Goal: Information Seeking & Learning: Learn about a topic

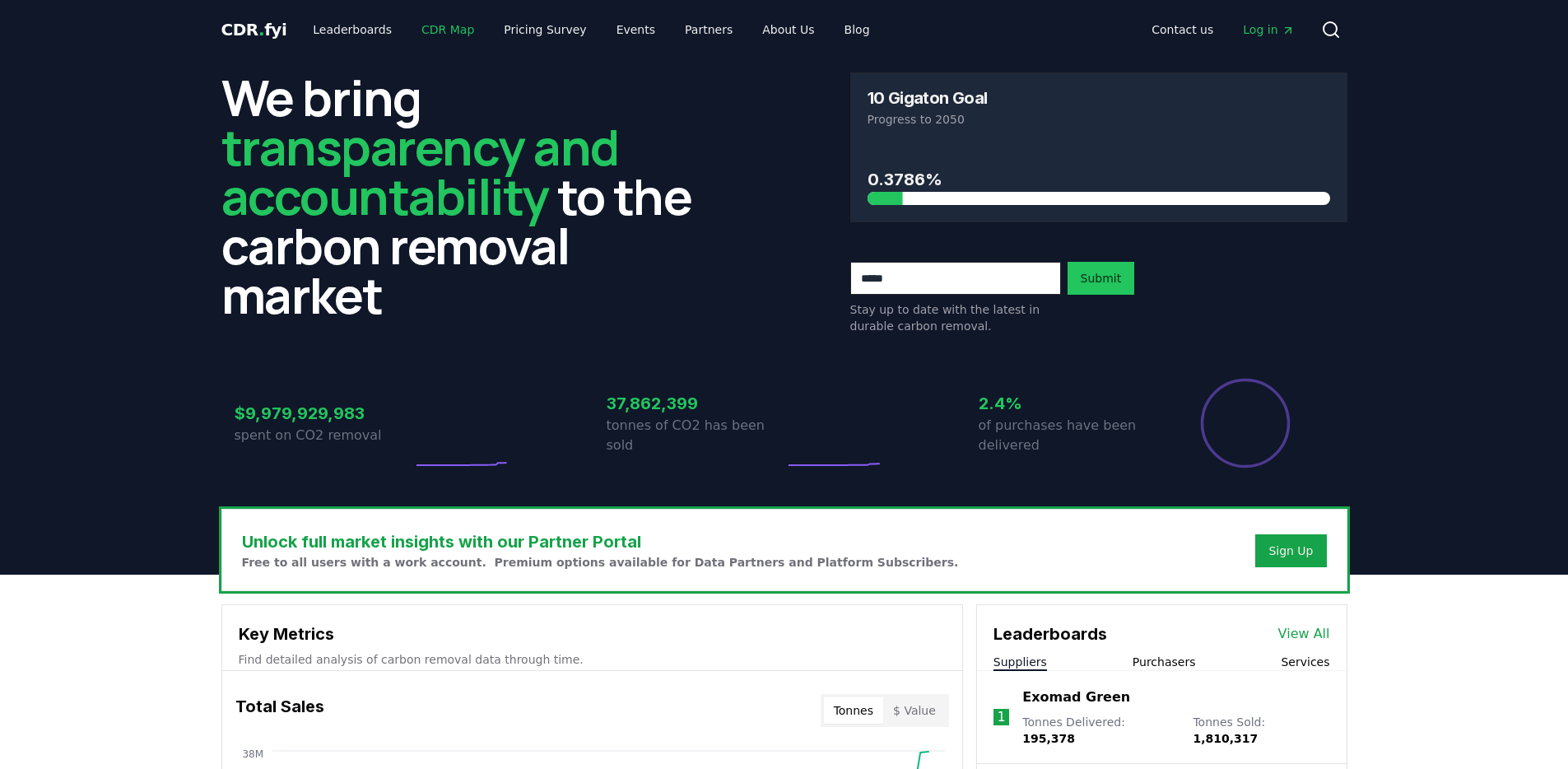
click at [421, 27] on link "CDR Map" at bounding box center [448, 30] width 79 height 30
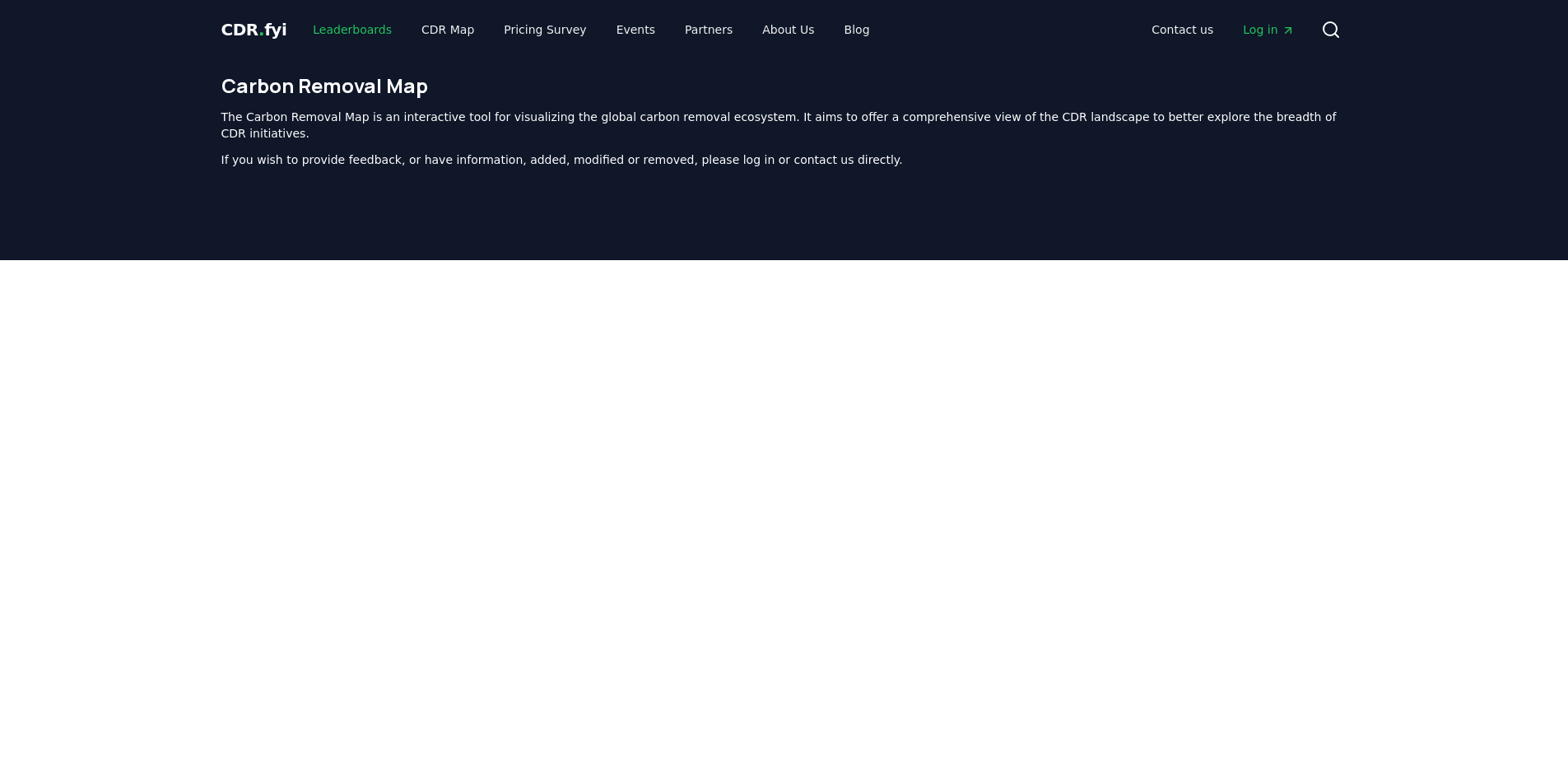
click at [360, 30] on link "Leaderboards" at bounding box center [352, 30] width 106 height 30
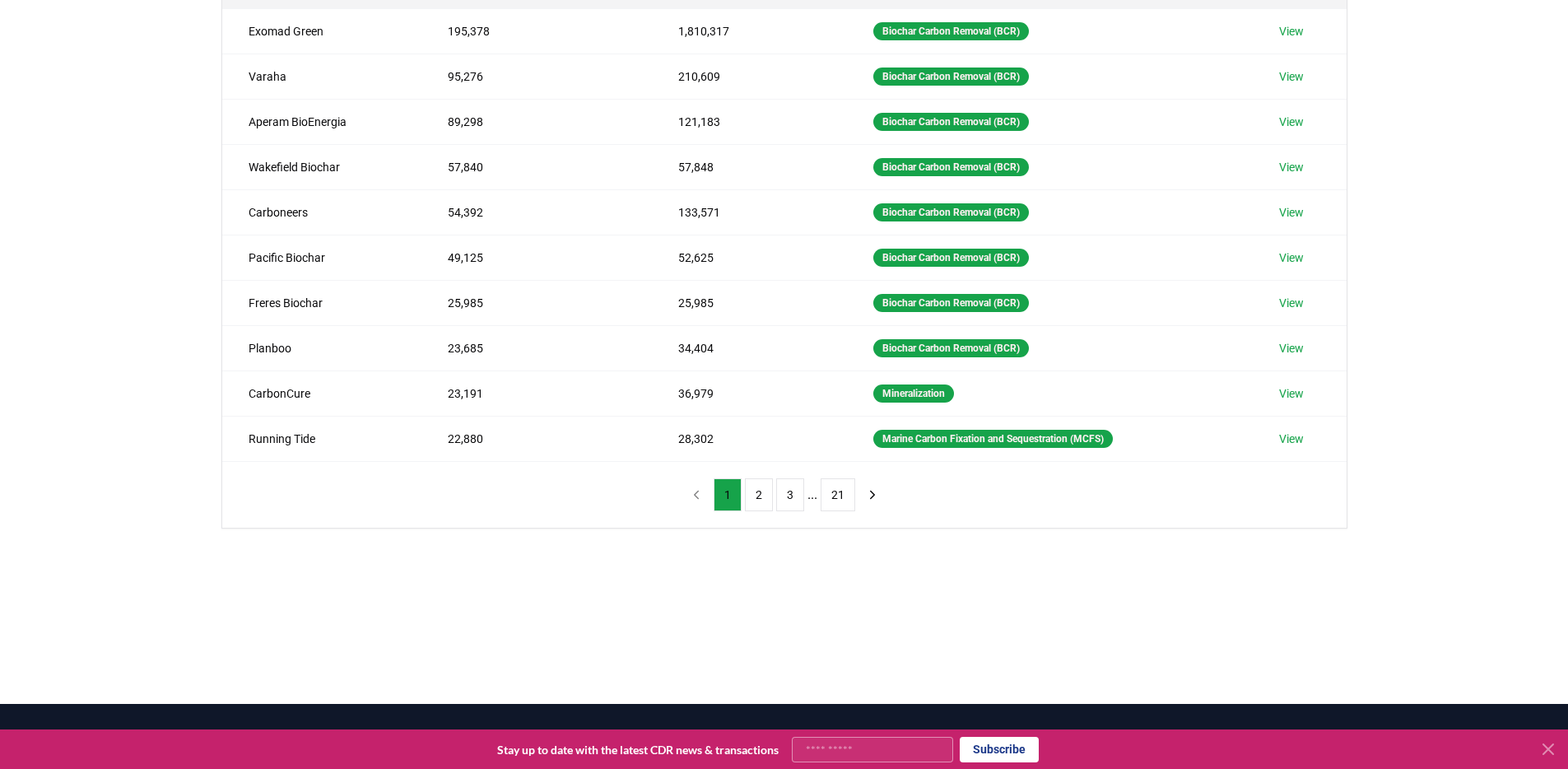
scroll to position [257, 0]
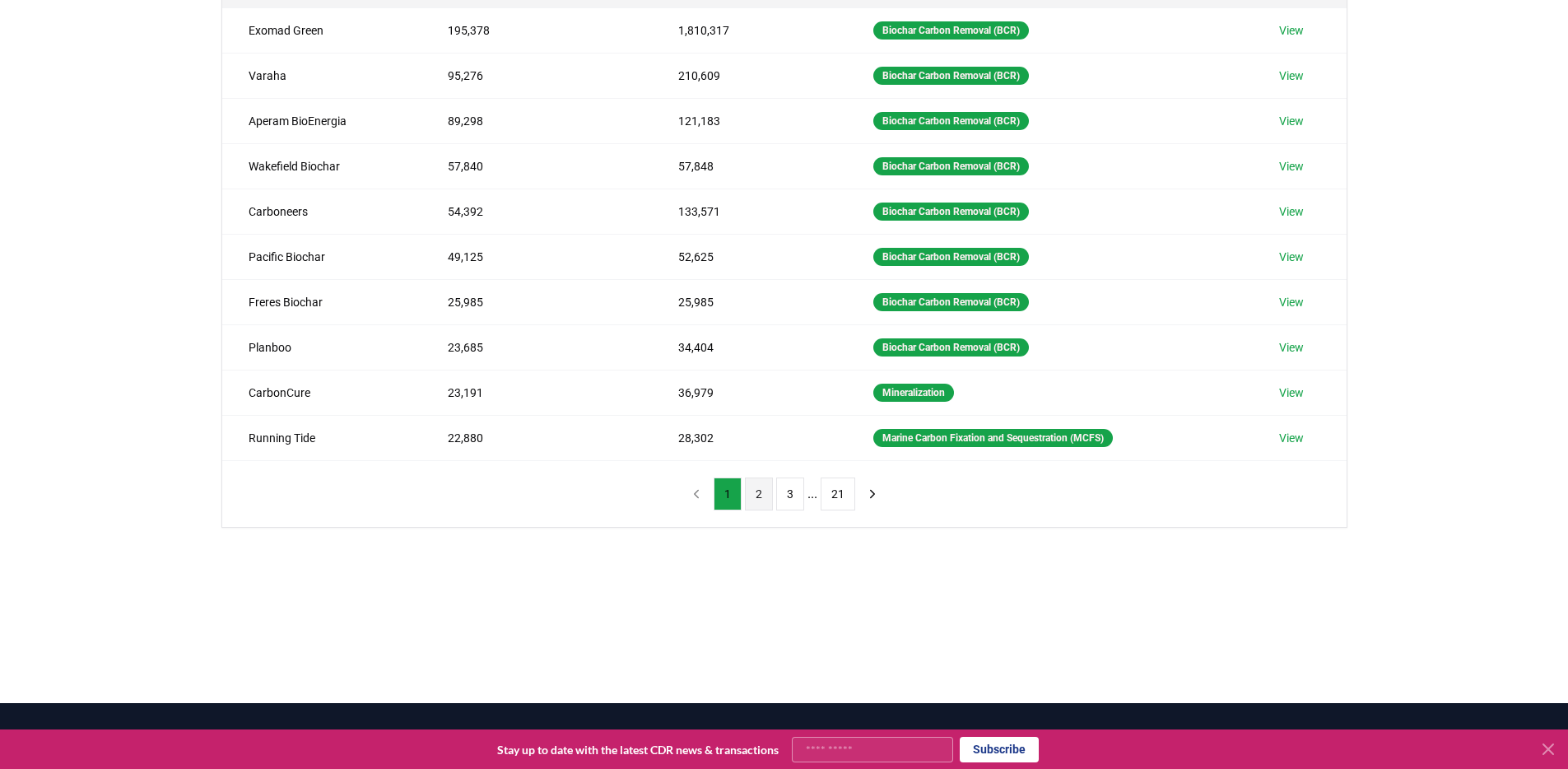
click at [748, 500] on button "2" at bounding box center [759, 493] width 28 height 33
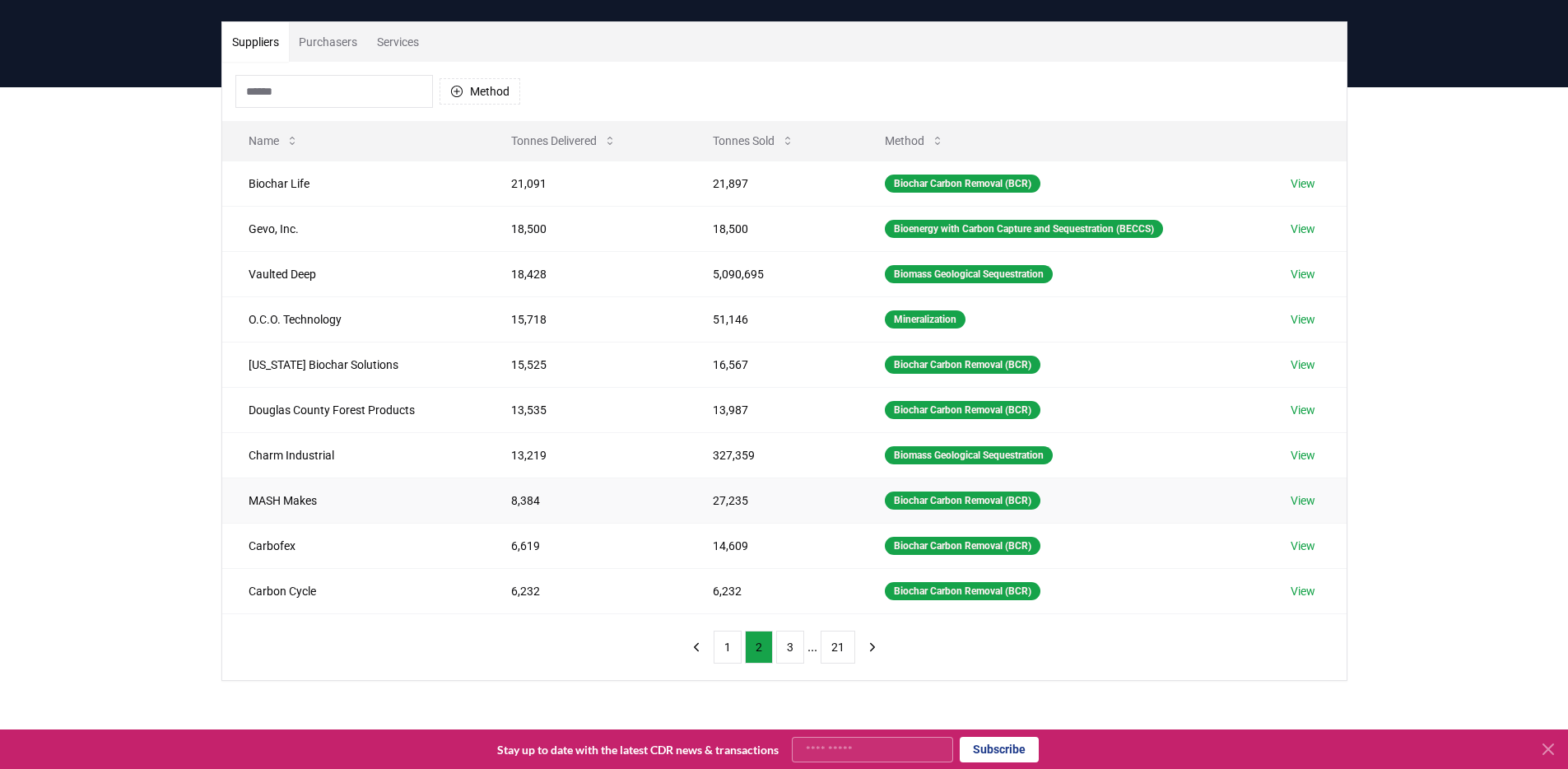
scroll to position [96, 0]
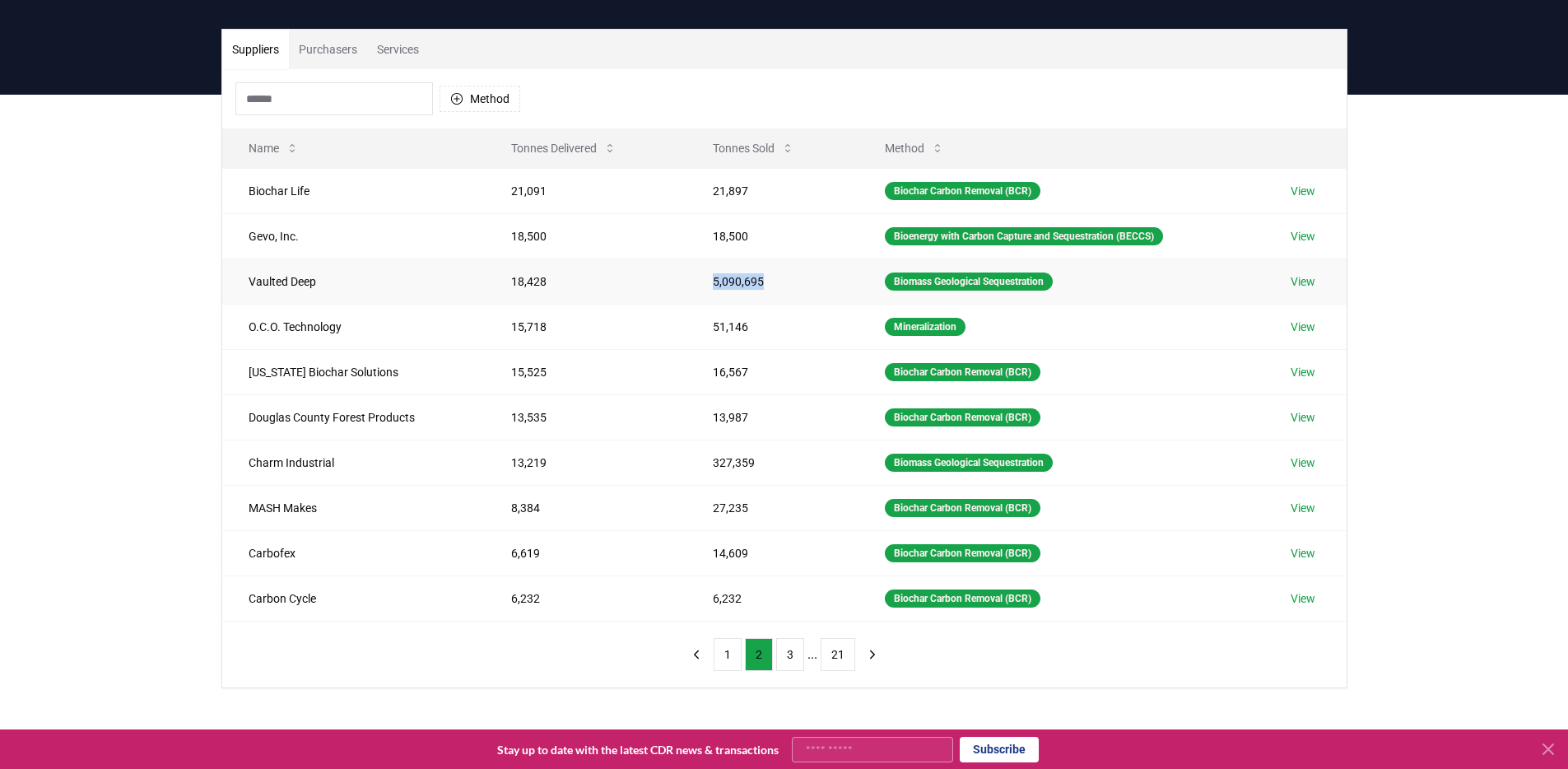
drag, startPoint x: 778, startPoint y: 278, endPoint x: 703, endPoint y: 277, distance: 75.0
click at [703, 277] on td "5,090,695" at bounding box center [772, 282] width 171 height 45
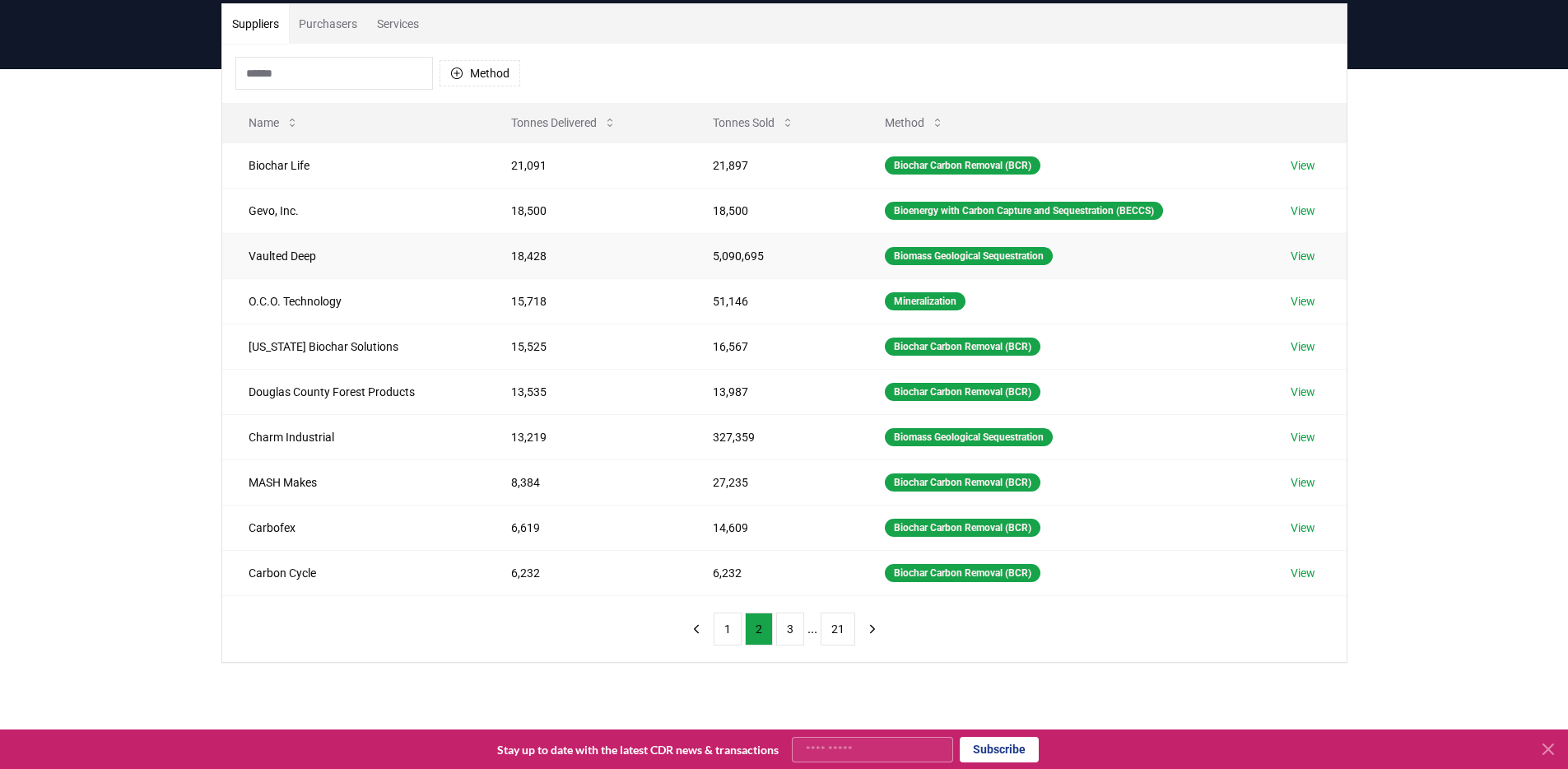
scroll to position [123, 0]
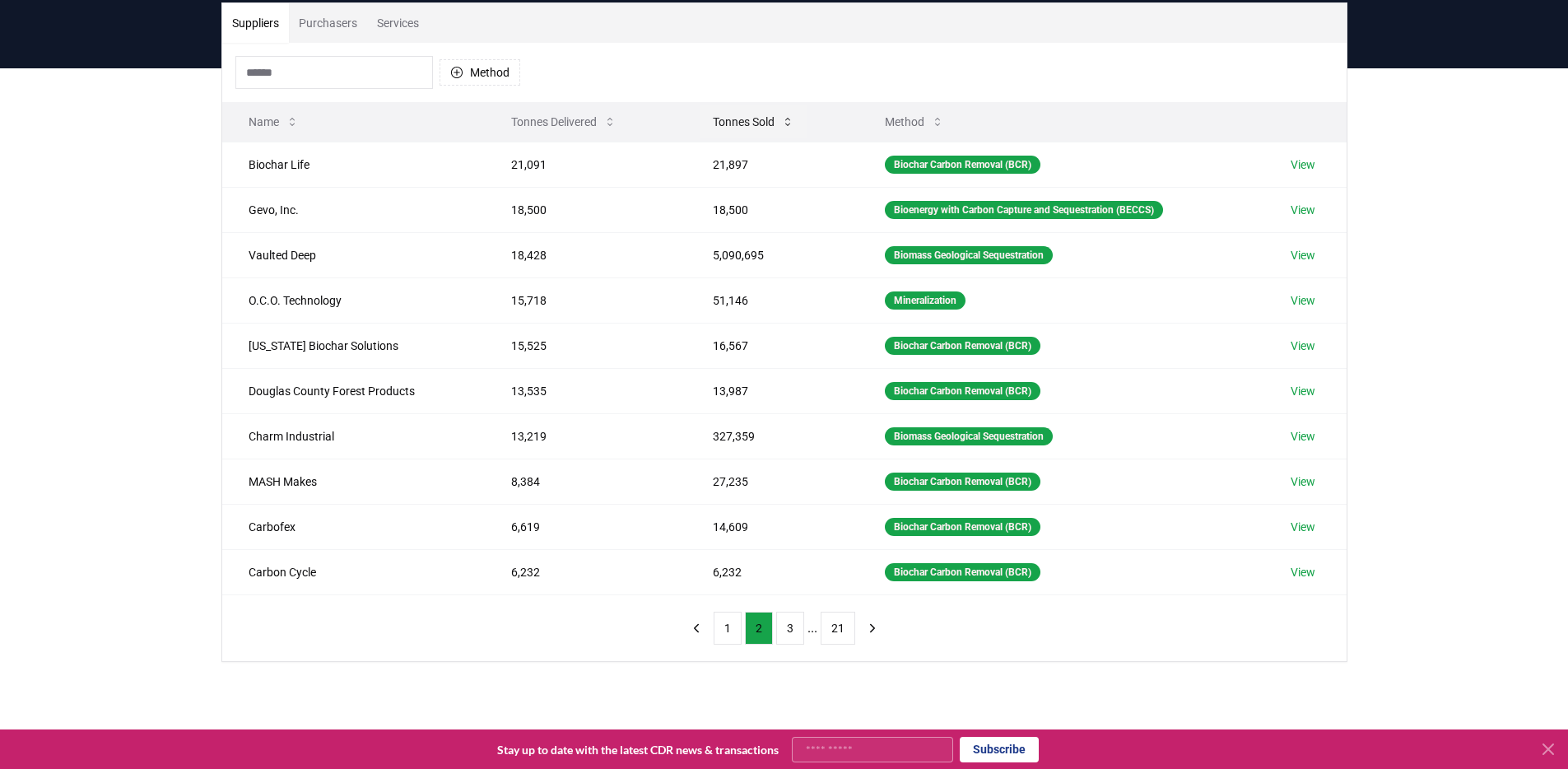
click at [739, 126] on button "Tonnes Sold" at bounding box center [753, 122] width 108 height 33
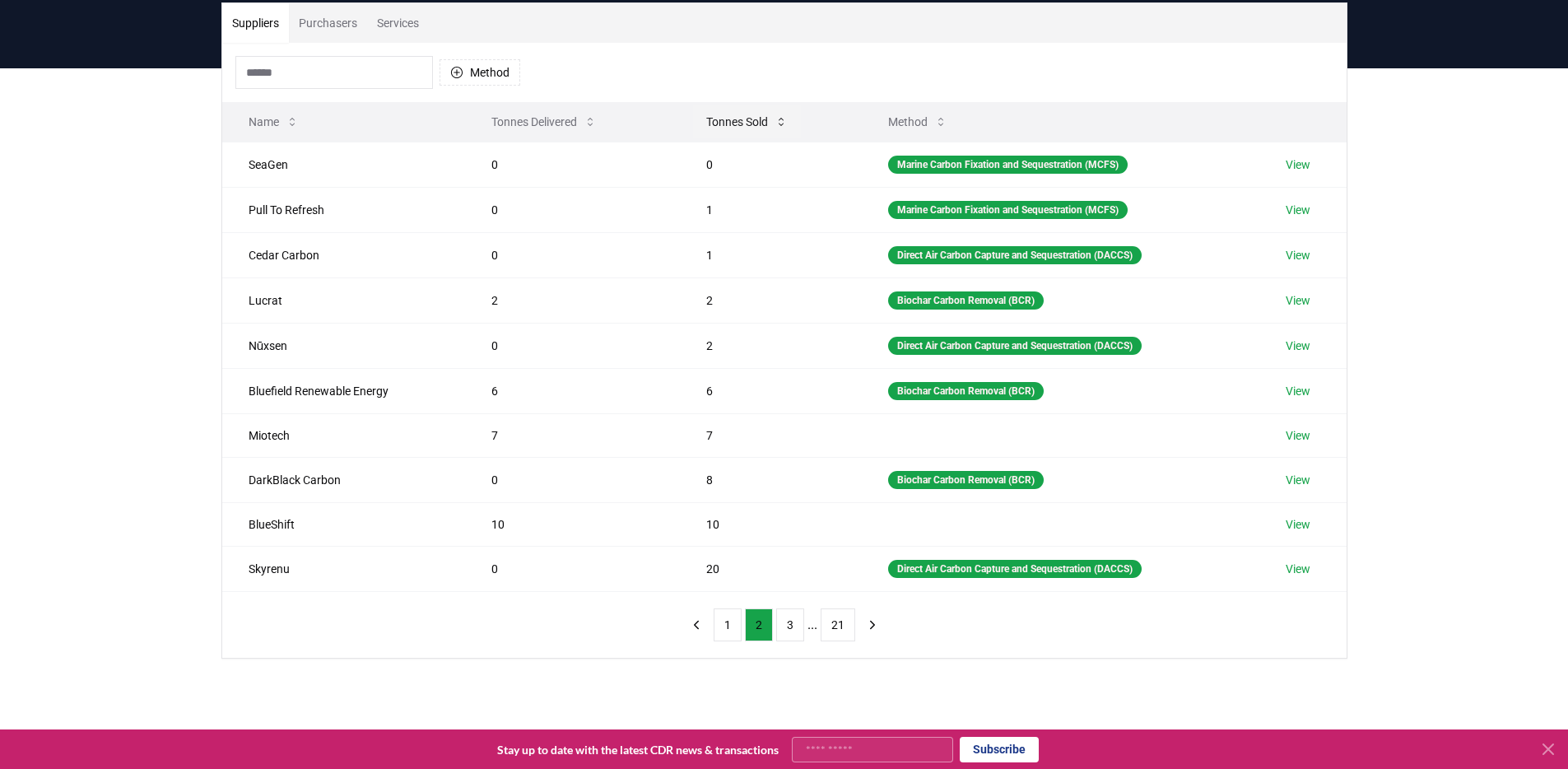
click at [739, 127] on button "Tonnes Sold" at bounding box center [746, 122] width 108 height 33
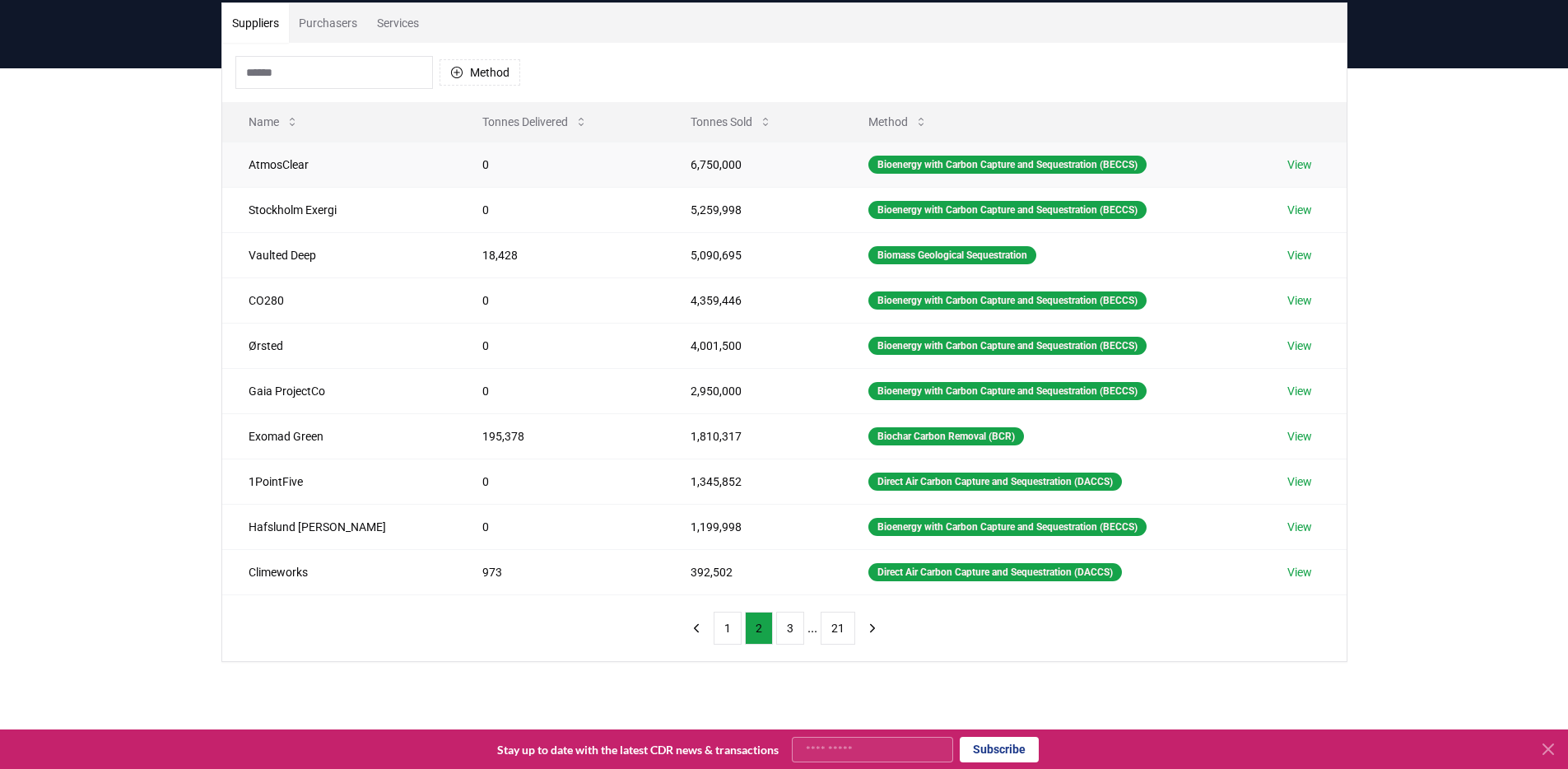
click at [279, 170] on td "AtmosClear" at bounding box center [339, 164] width 234 height 45
copy td "AtmosClear"
click at [149, 296] on div "Suppliers Purchasers Services Method Name Tonnes Delivered Tonnes Sold Method A…" at bounding box center [784, 397] width 1568 height 659
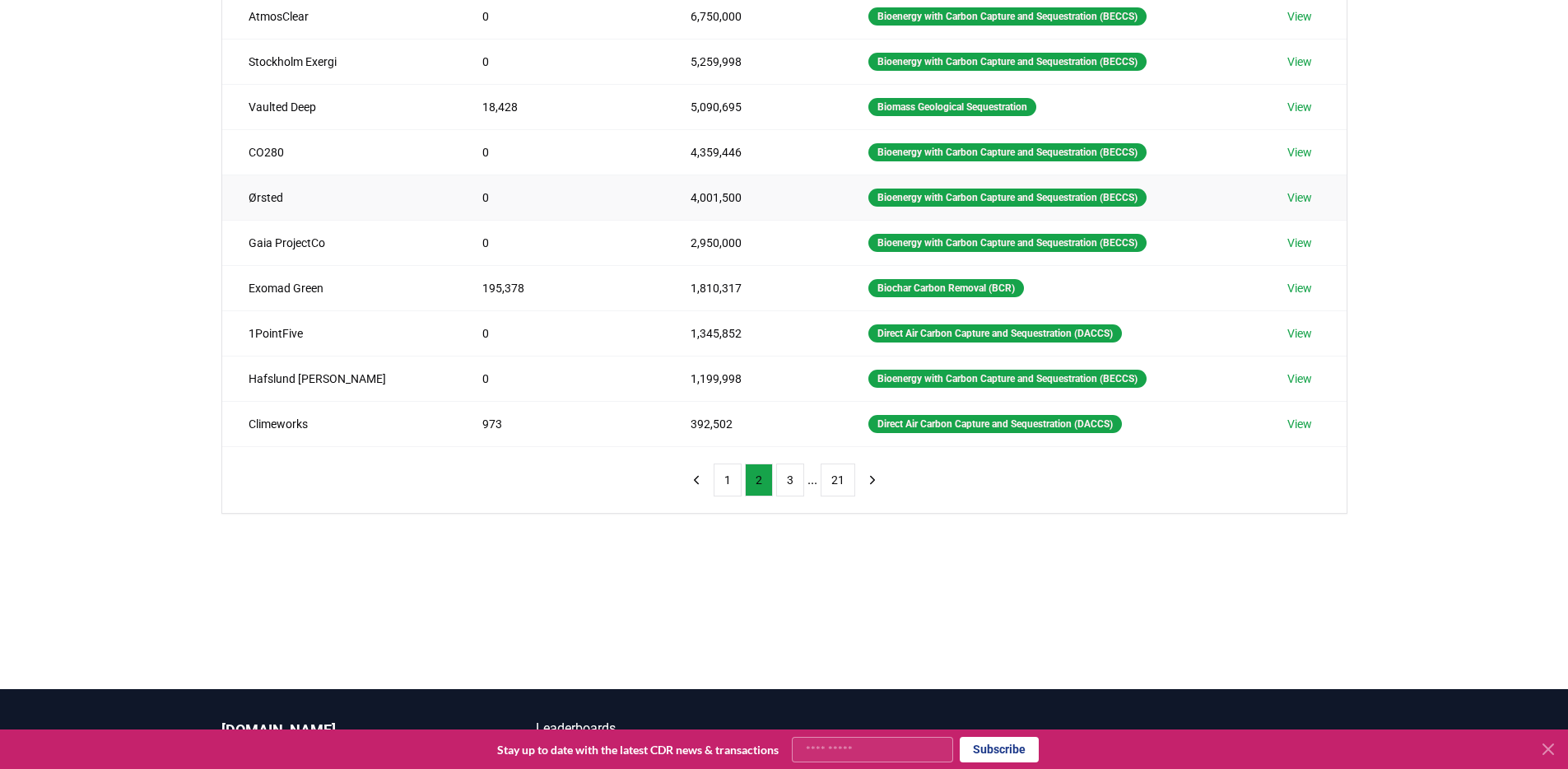
scroll to position [274, 0]
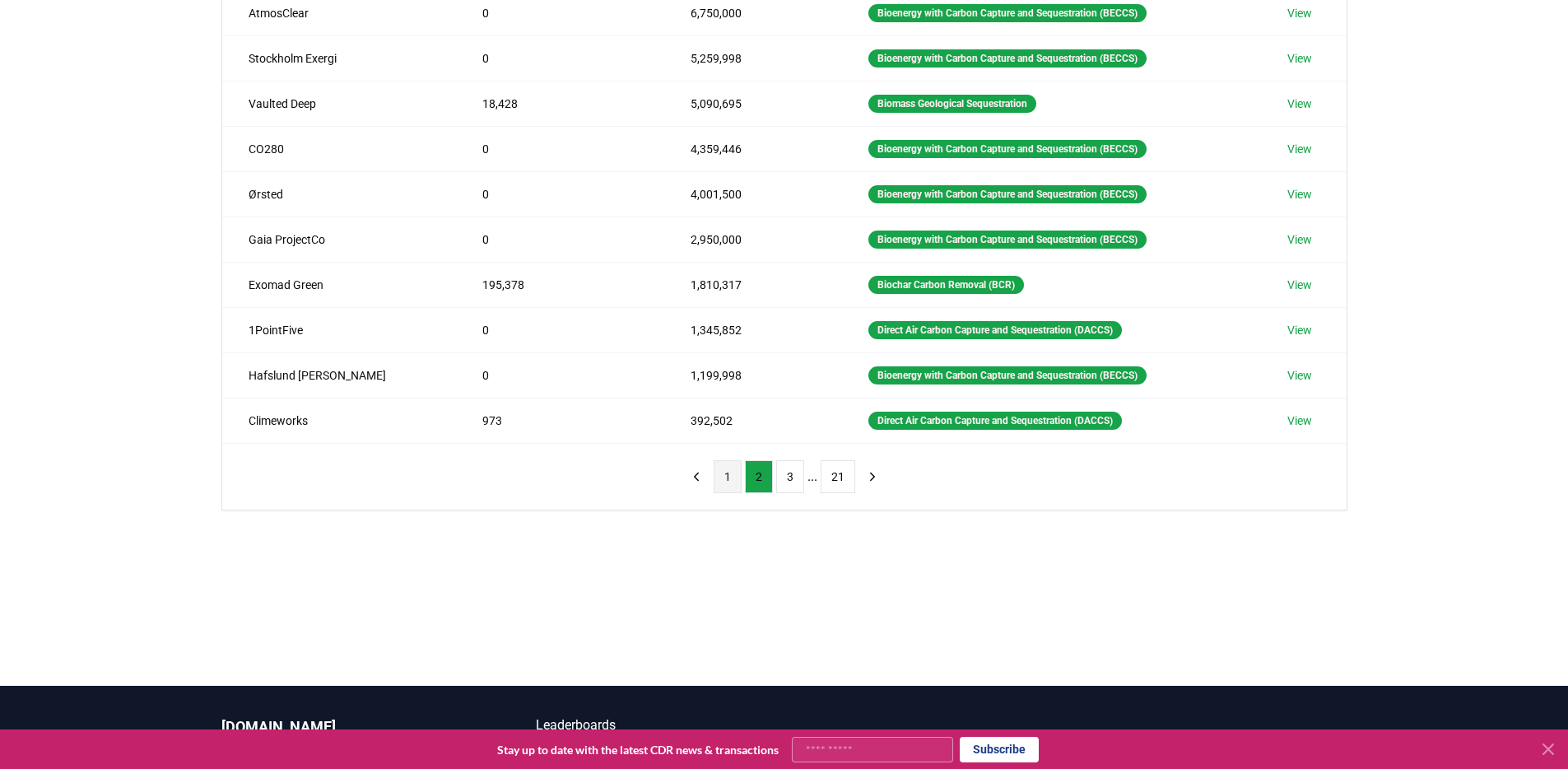
click at [721, 476] on button "1" at bounding box center [727, 476] width 28 height 33
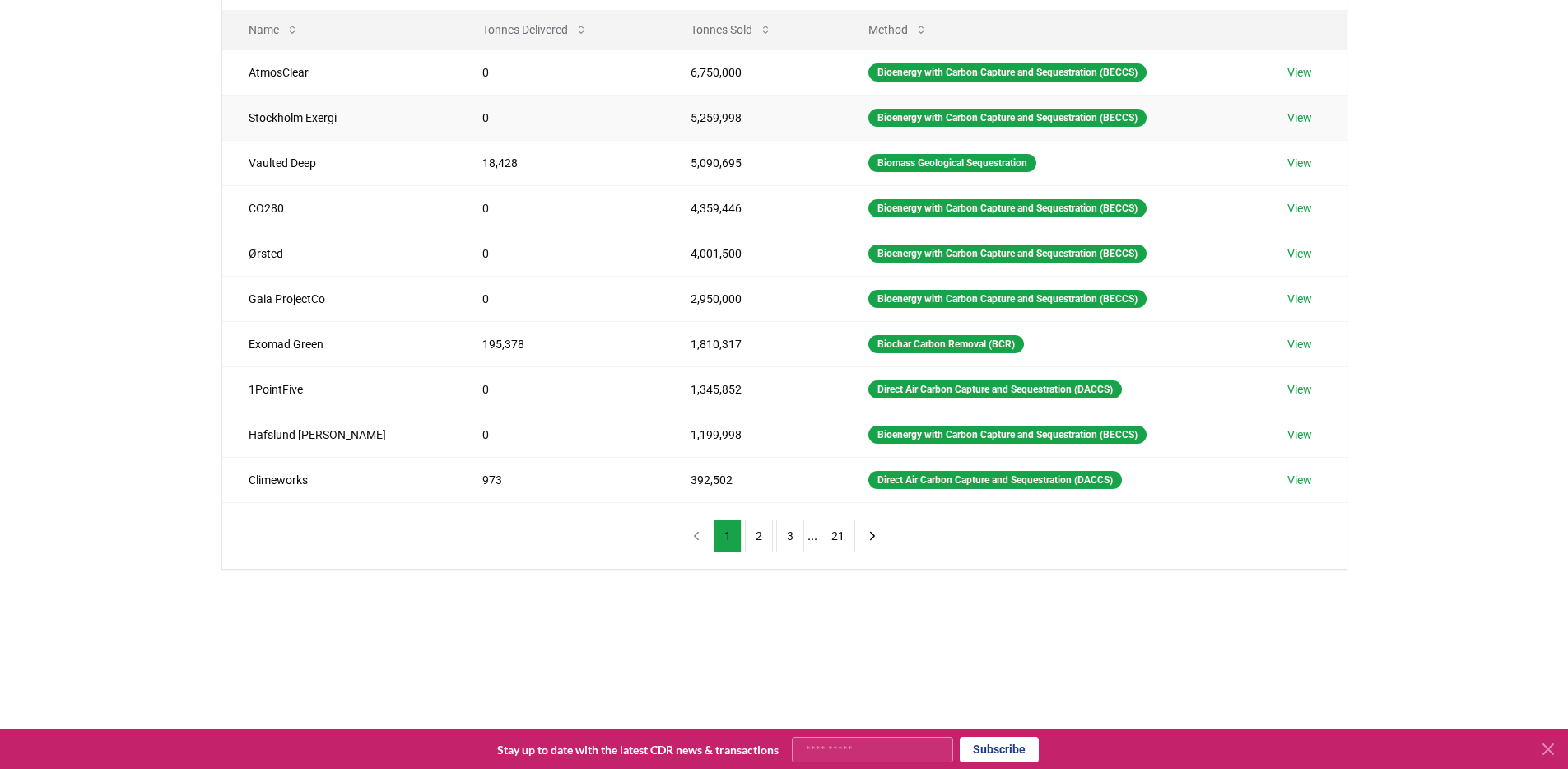
scroll to position [243, 0]
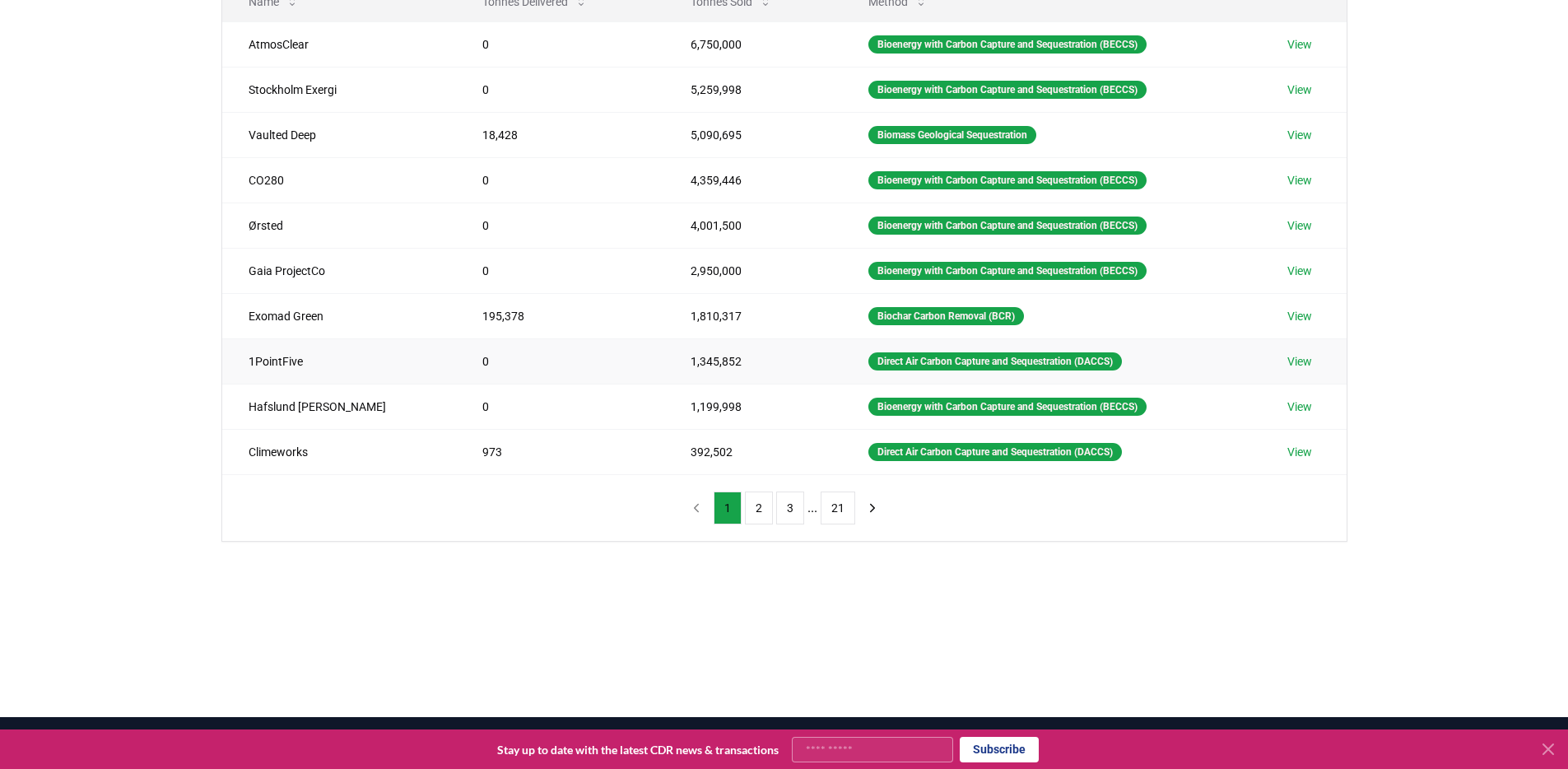
click at [262, 358] on td "1PointFive" at bounding box center [339, 361] width 234 height 45
copy td "1PointFive"
click at [91, 264] on div "Suppliers Purchasers Services Method Name Tonnes Delivered Tonnes Sold Method A…" at bounding box center [784, 278] width 1568 height 659
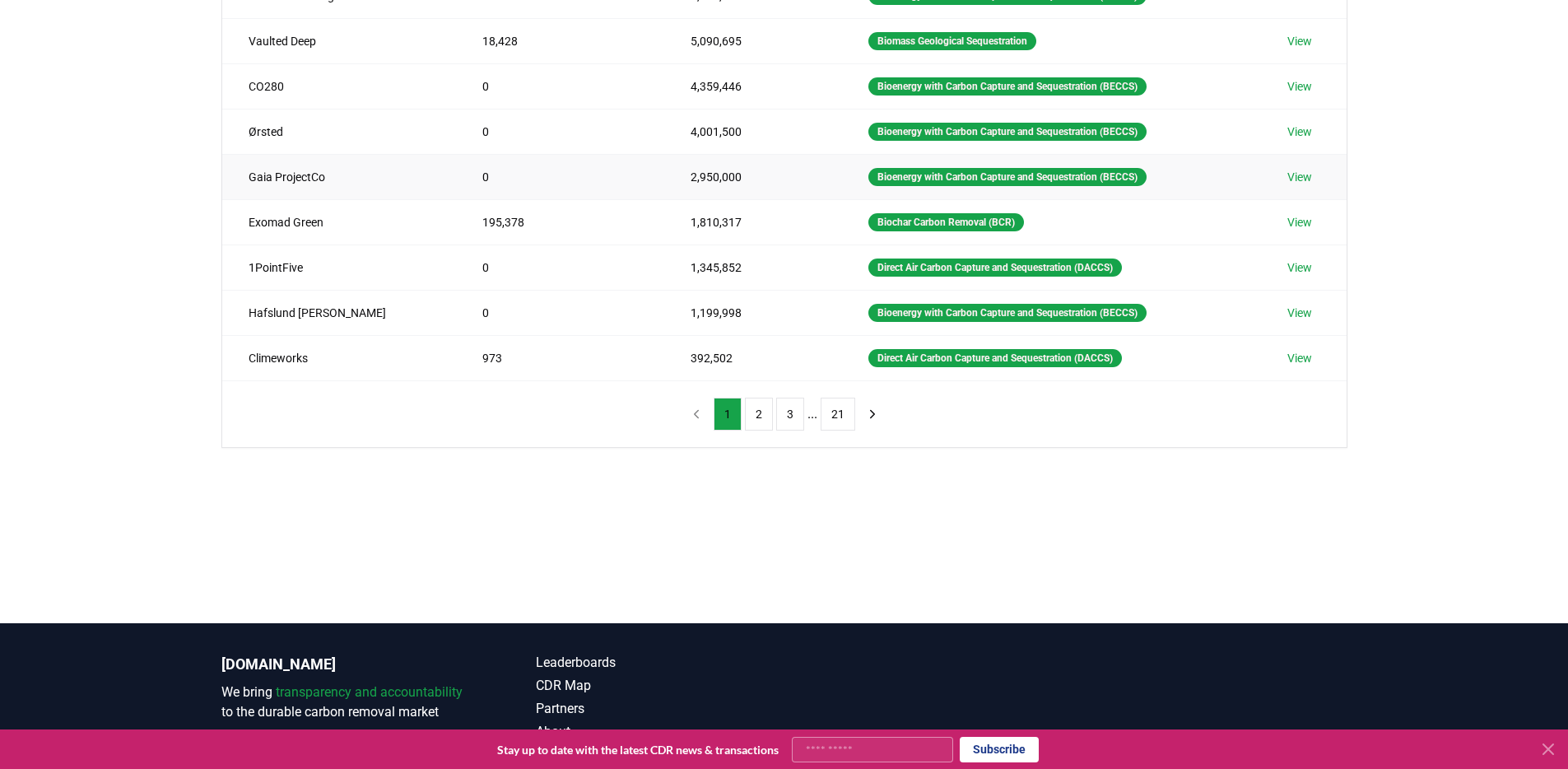
scroll to position [354, 0]
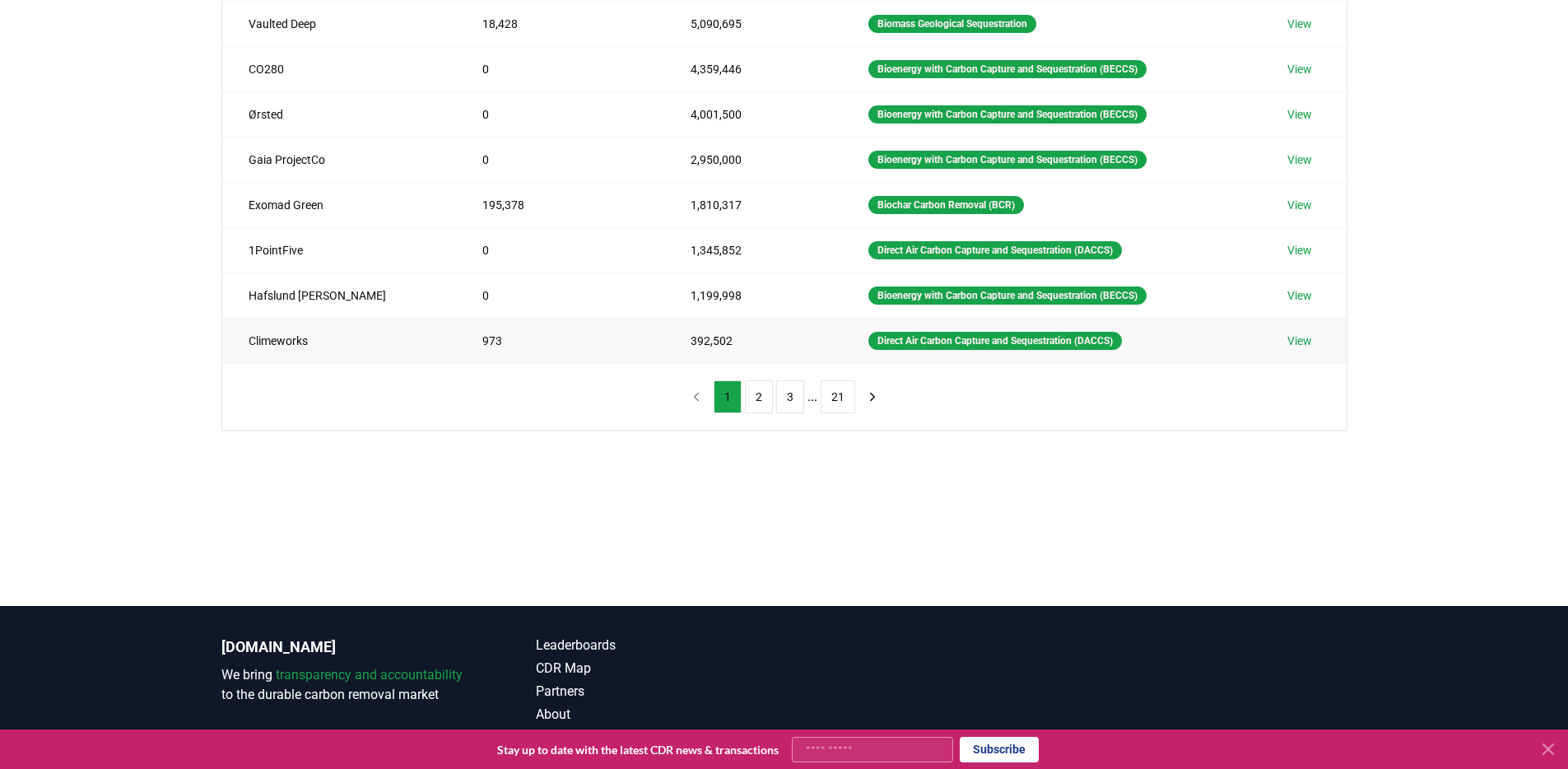
click at [281, 344] on td "Climeworks" at bounding box center [339, 340] width 234 height 45
copy td "Climeworks"
click at [216, 330] on div "Suppliers Purchasers Services Method Name Tonnes Delivered Tonnes Sold Method A…" at bounding box center [784, 100] width 1152 height 659
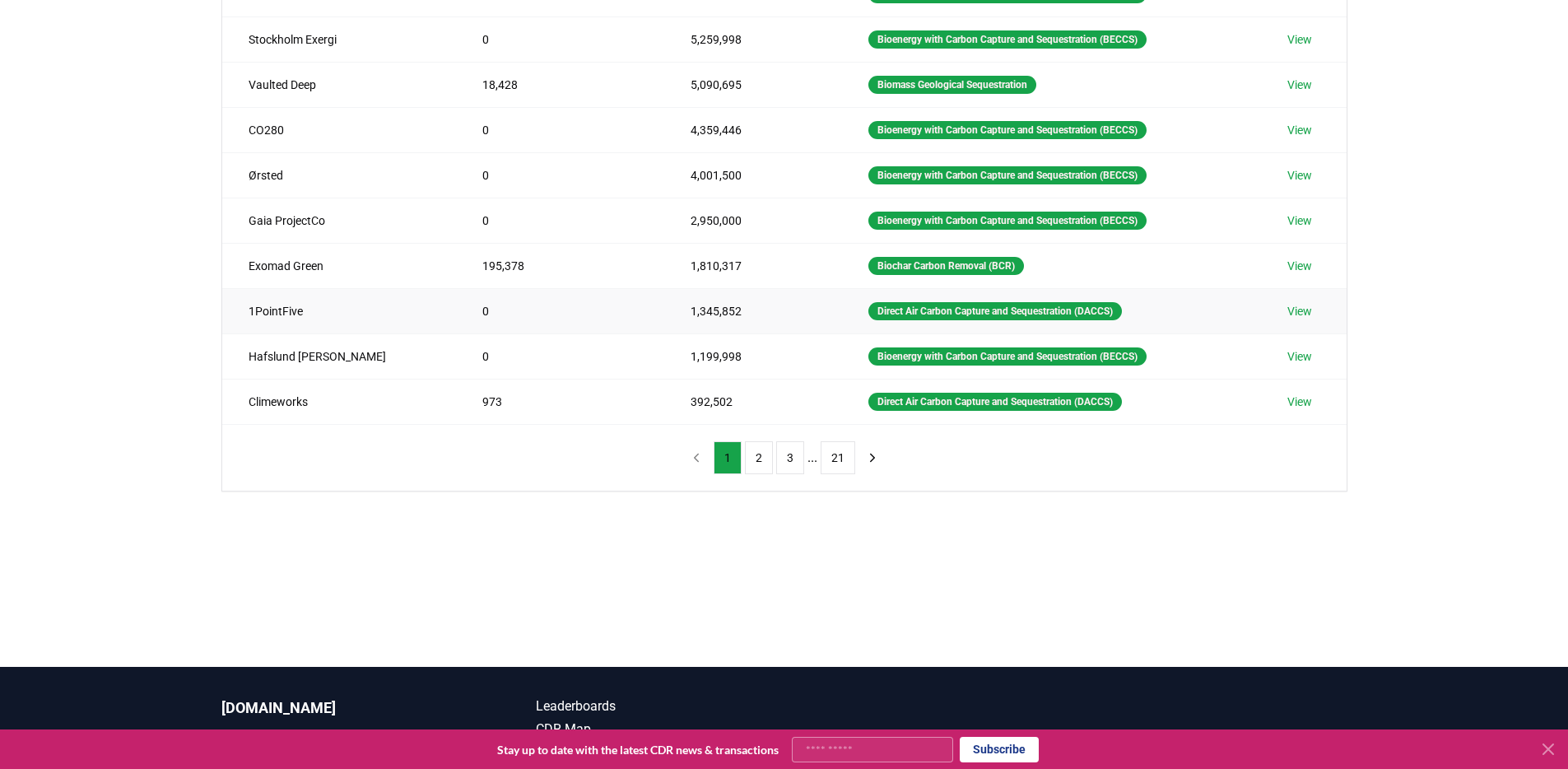
scroll to position [300, 0]
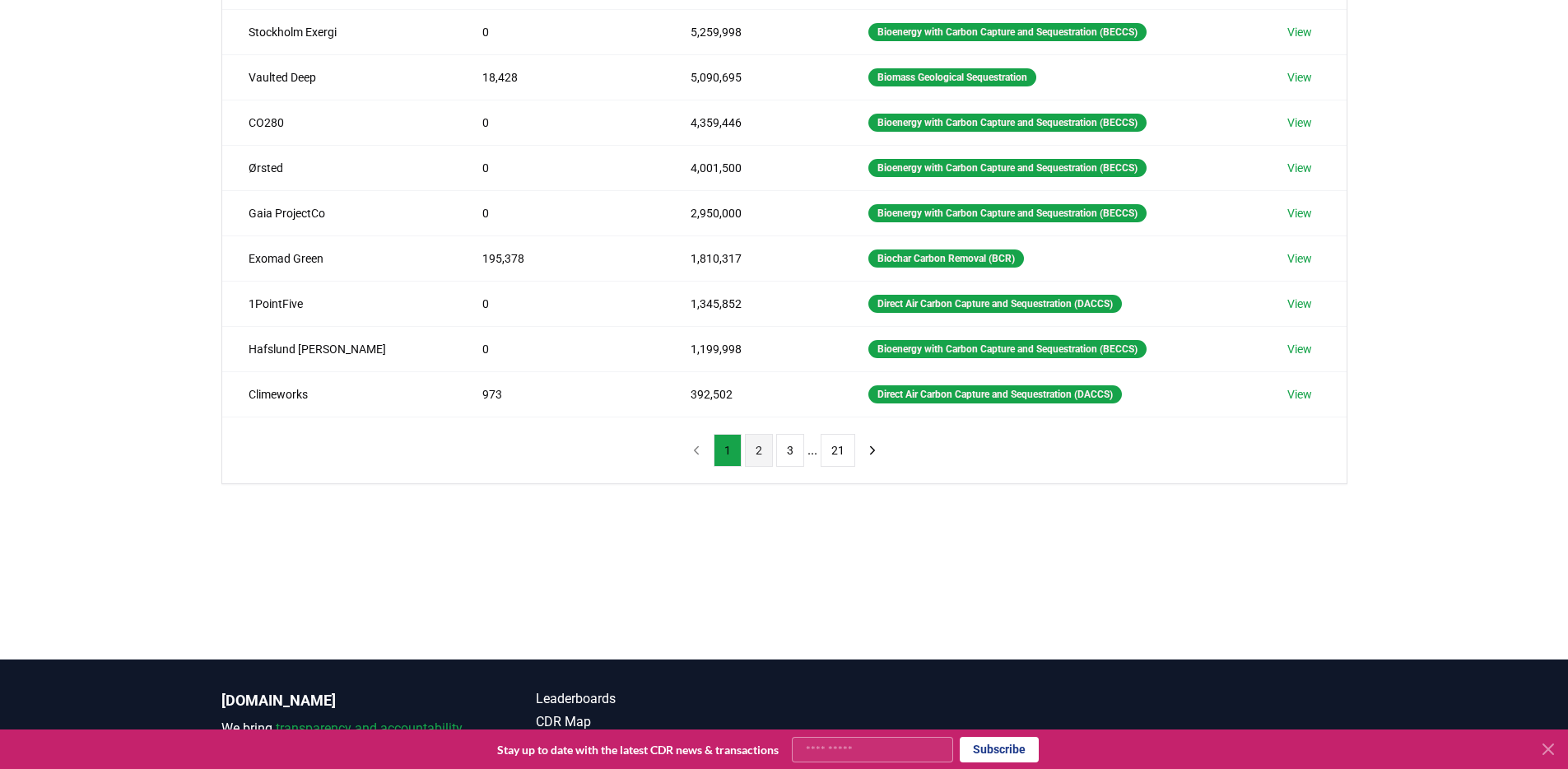
click at [756, 445] on button "2" at bounding box center [759, 450] width 28 height 33
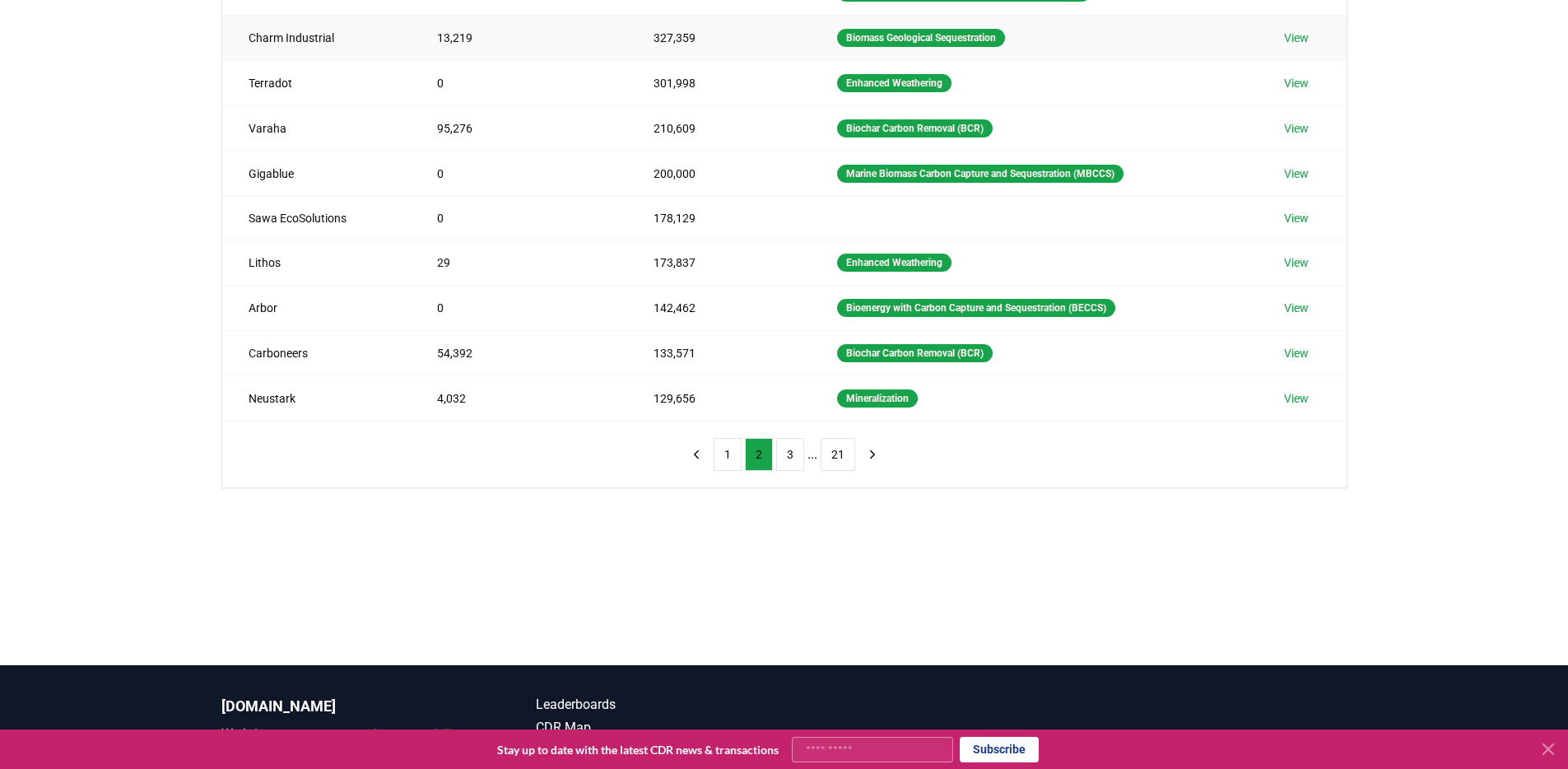
scroll to position [303, 0]
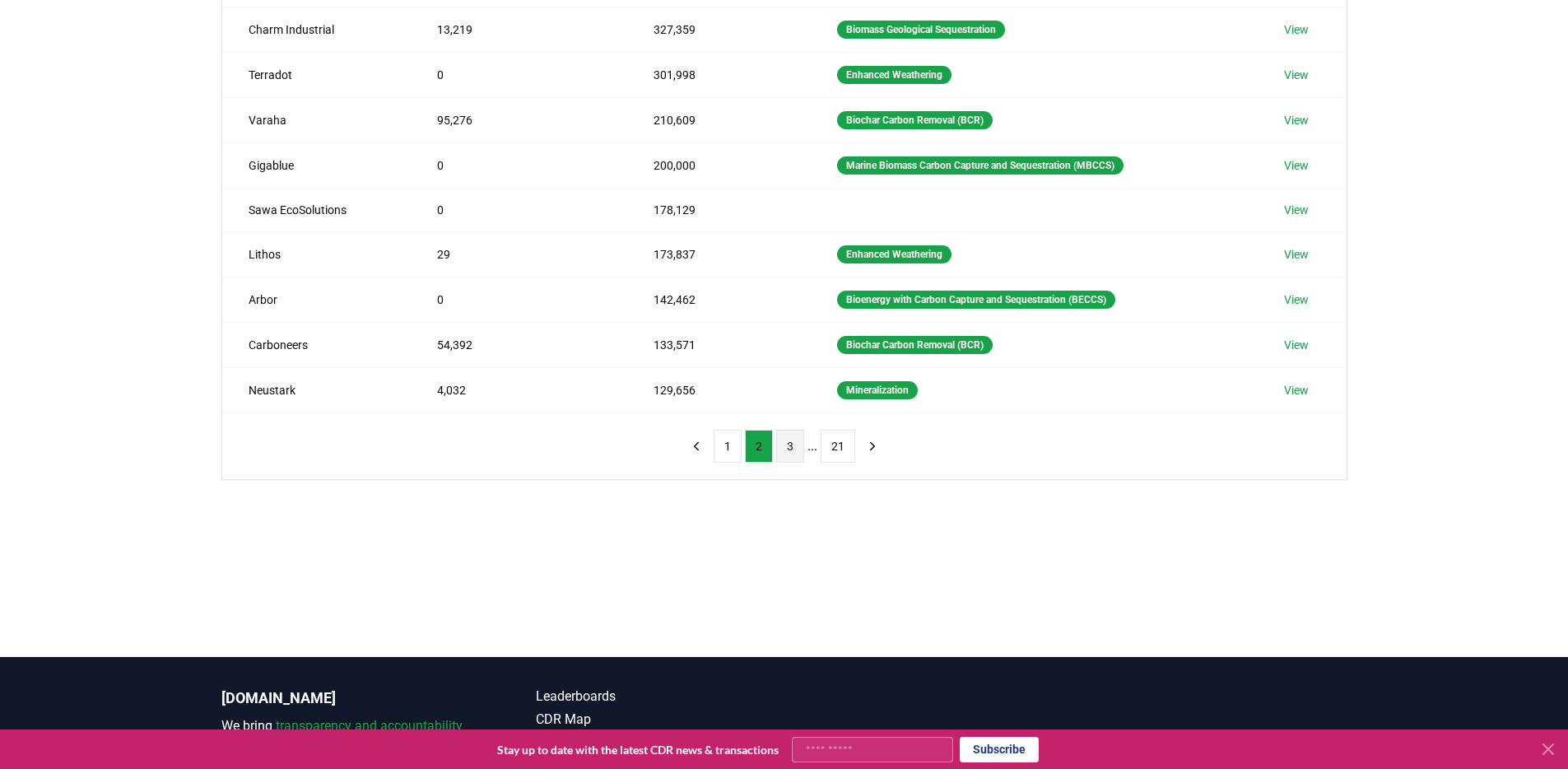
click at [781, 445] on button "3" at bounding box center [789, 446] width 28 height 33
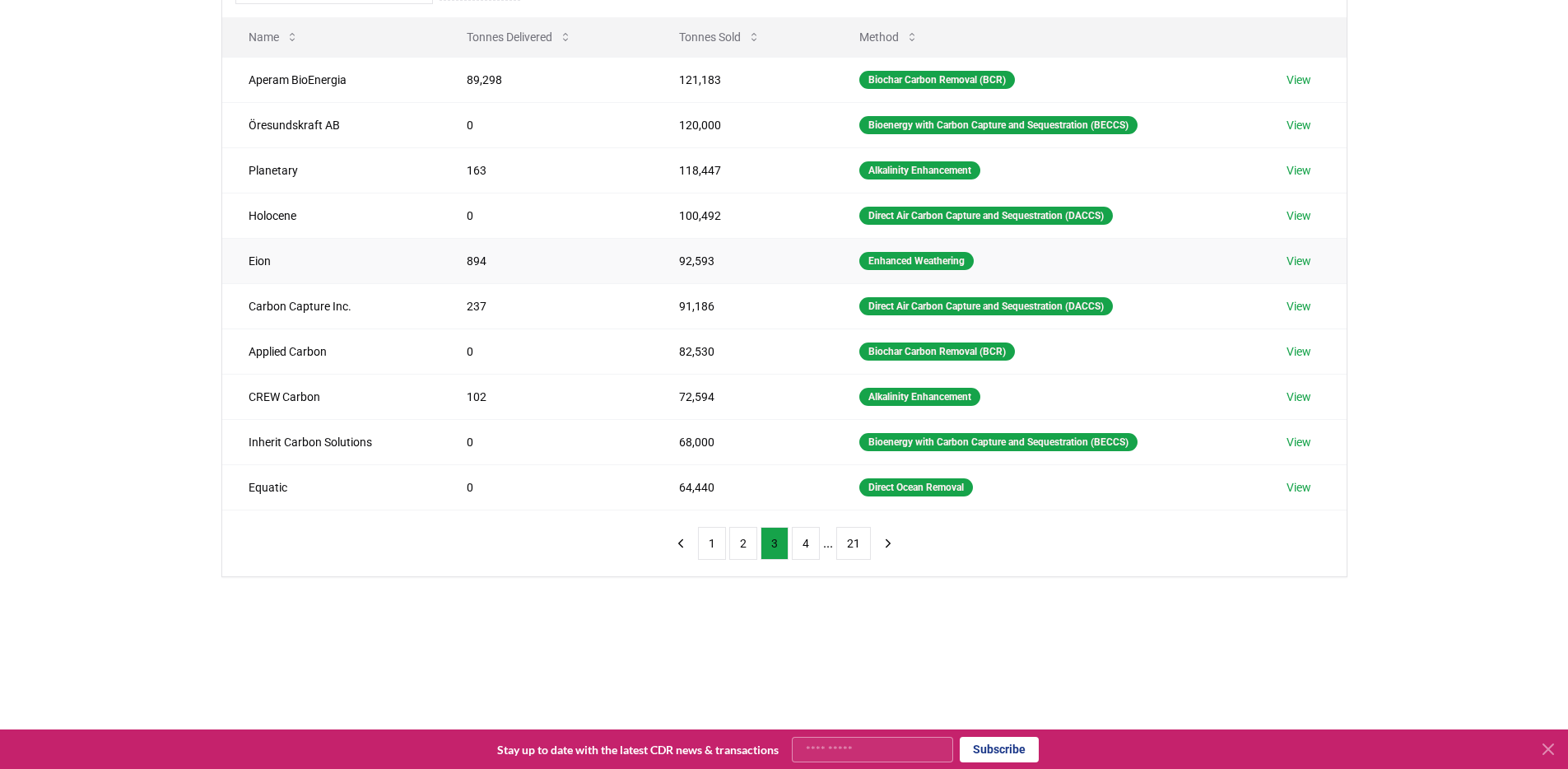
scroll to position [210, 0]
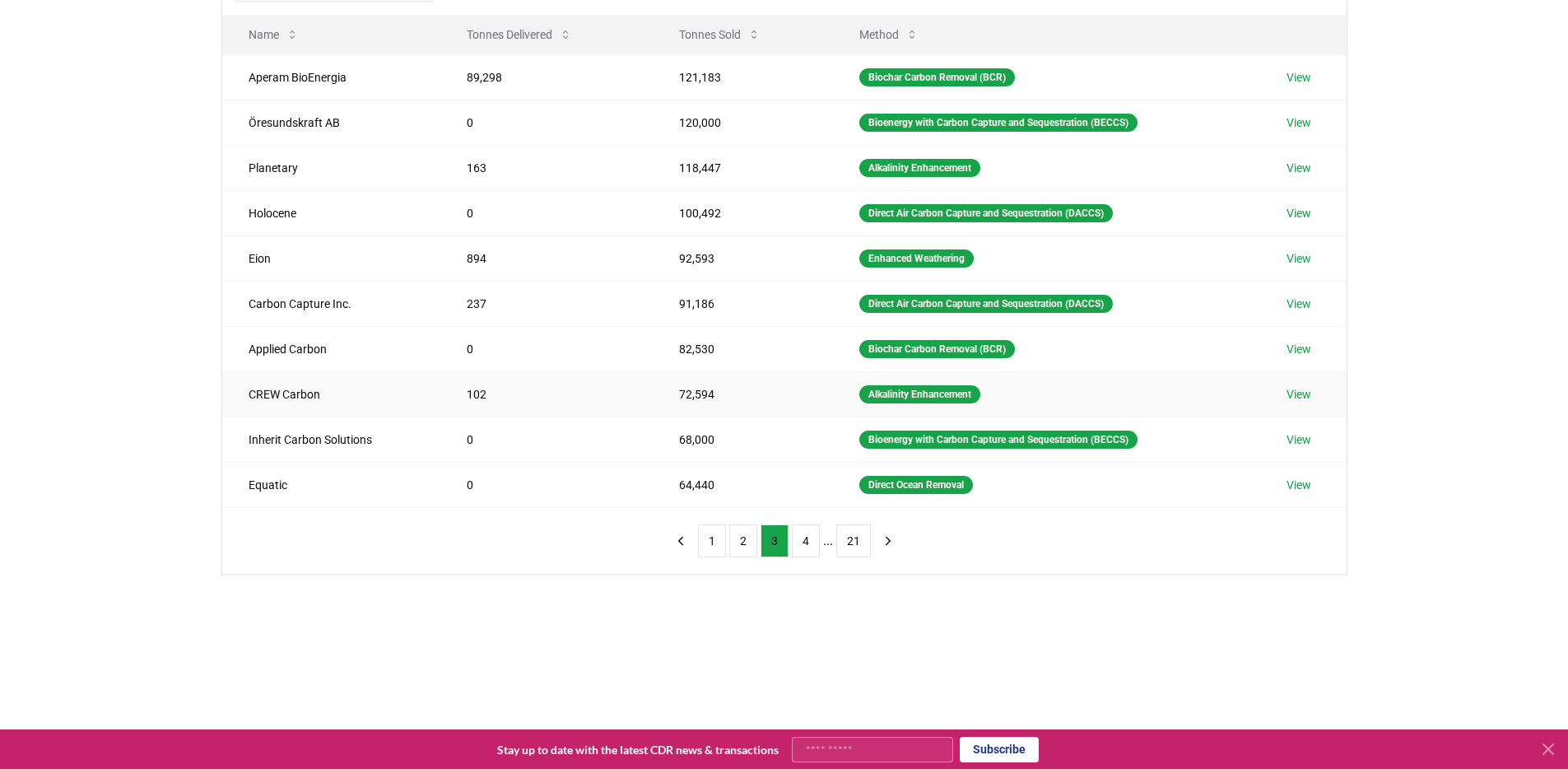
click at [298, 392] on td "CREW Carbon" at bounding box center [332, 394] width 219 height 45
copy td "CREW Carbon"
click at [126, 197] on div "Suppliers Purchasers Services Method Name Tonnes Delivered Tonnes Sold Method A…" at bounding box center [784, 310] width 1568 height 659
